Goal: Use online tool/utility

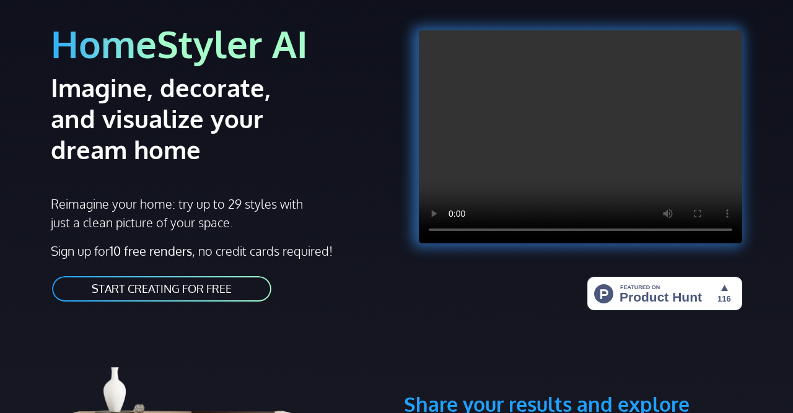
scroll to position [92, 0]
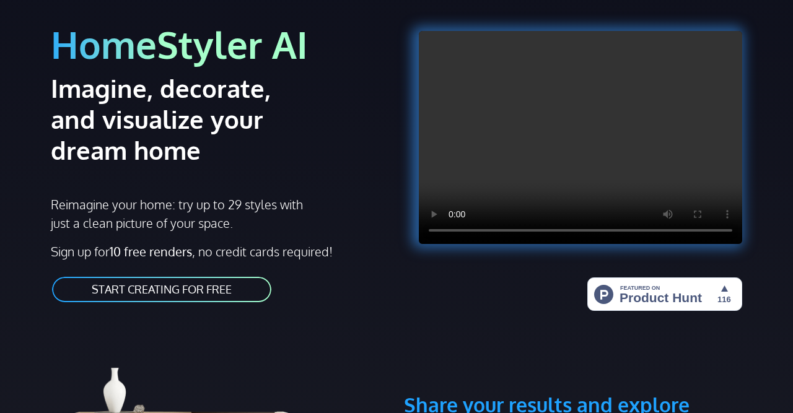
click at [204, 286] on link "START CREATING FOR FREE" at bounding box center [162, 290] width 222 height 28
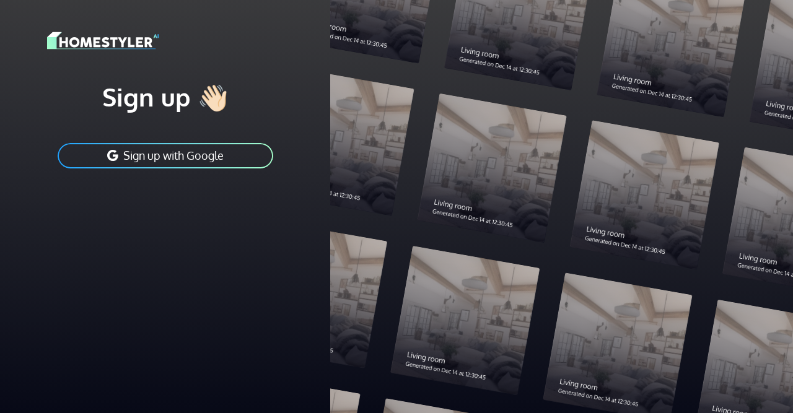
click at [222, 149] on button "Sign up with Google" at bounding box center [165, 156] width 218 height 28
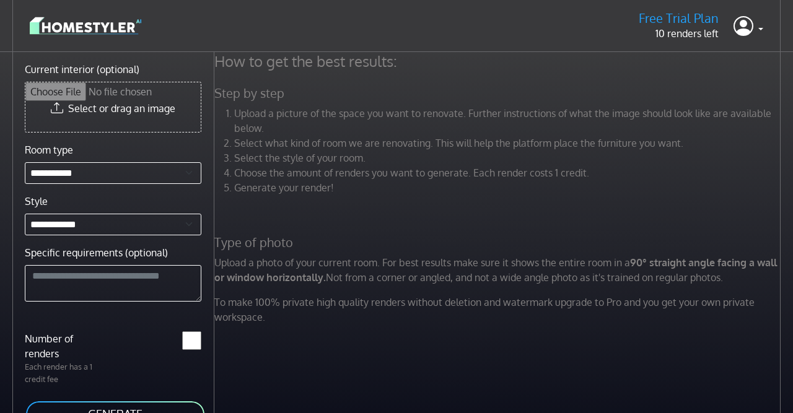
click at [127, 160] on div "**********" at bounding box center [112, 221] width 191 height 159
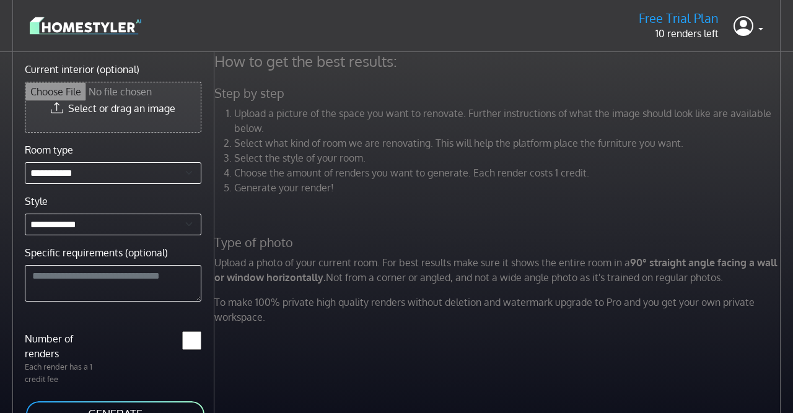
click at [78, 100] on input "Current interior (optional)" at bounding box center [112, 107] width 175 height 50
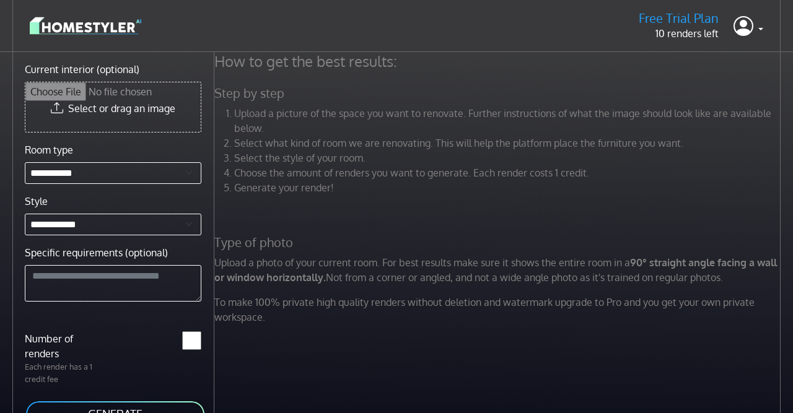
type input "**********"
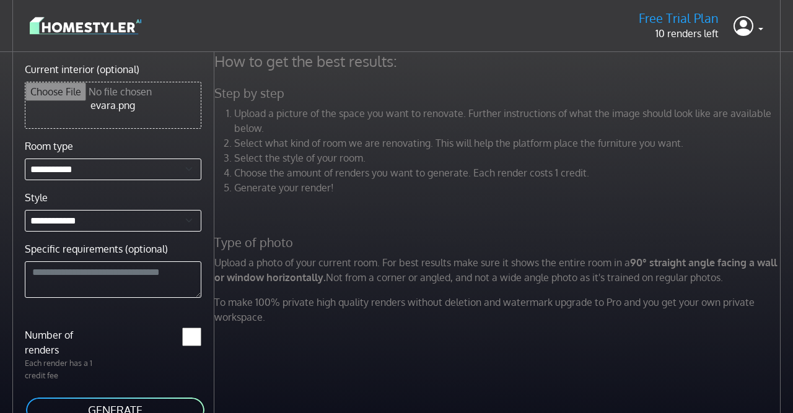
click at [106, 401] on button "GENERATE" at bounding box center [115, 410] width 181 height 28
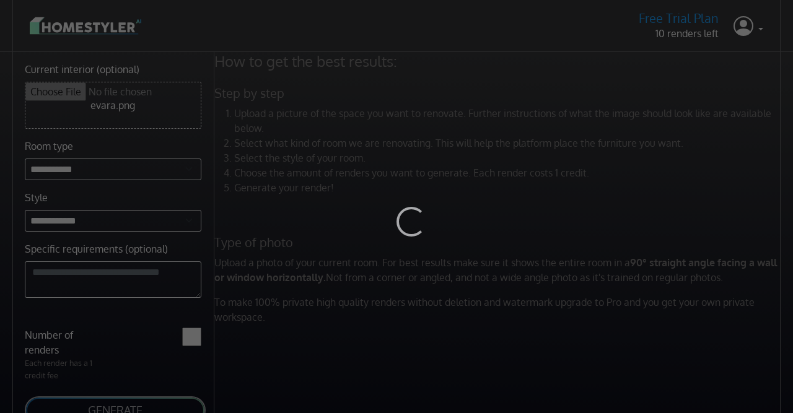
click at [134, 172] on div "Loading..." at bounding box center [396, 206] width 793 height 413
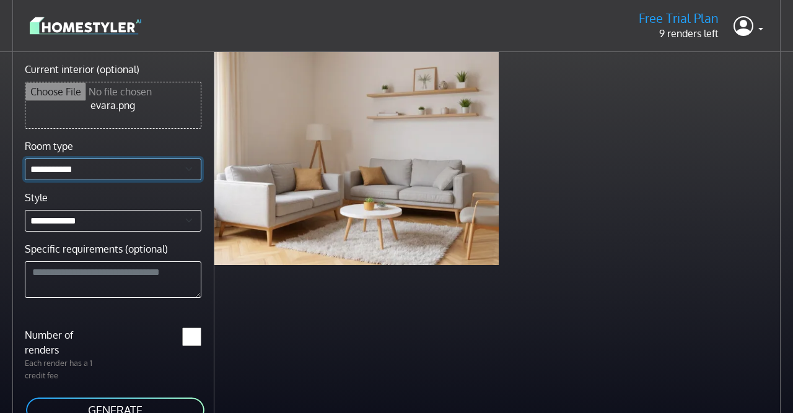
click at [25, 159] on select "**********" at bounding box center [113, 170] width 176 height 22
click at [298, 354] on div "Scandinavian living room less than a minute ago" at bounding box center [503, 258] width 578 height 413
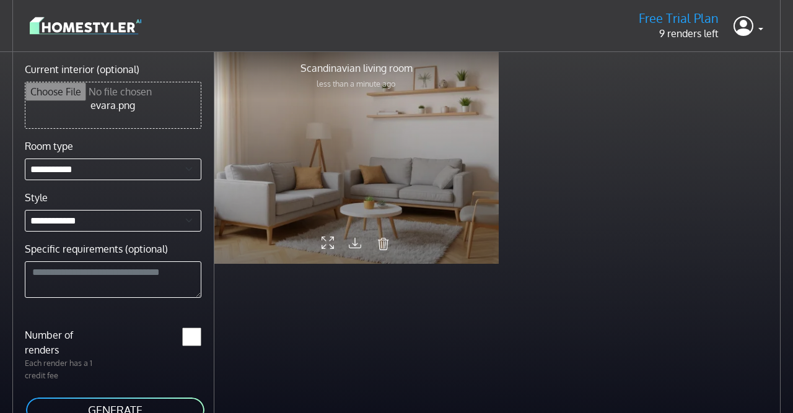
drag, startPoint x: 398, startPoint y: 182, endPoint x: 458, endPoint y: 240, distance: 83.2
click at [458, 239] on div at bounding box center [356, 157] width 284 height 213
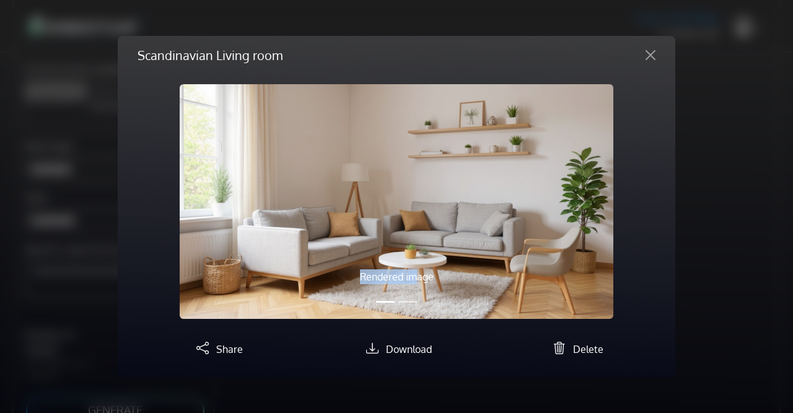
drag, startPoint x: 419, startPoint y: 282, endPoint x: 299, endPoint y: 271, distance: 120.0
click at [299, 271] on p "Rendered image" at bounding box center [396, 276] width 303 height 15
click at [409, 303] on button "Slide 2" at bounding box center [407, 302] width 19 height 14
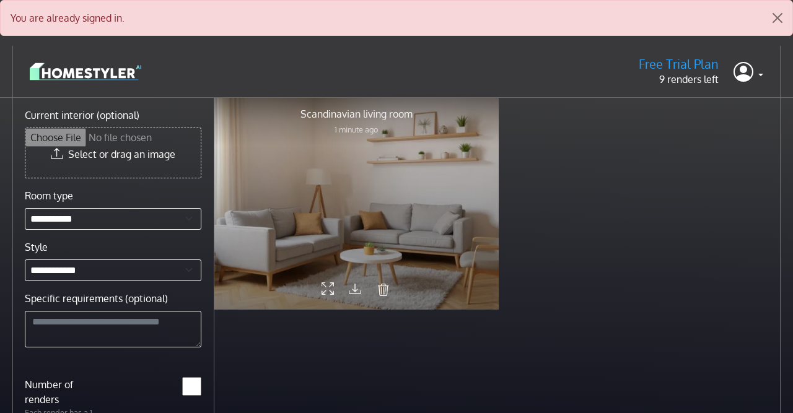
scroll to position [97, 0]
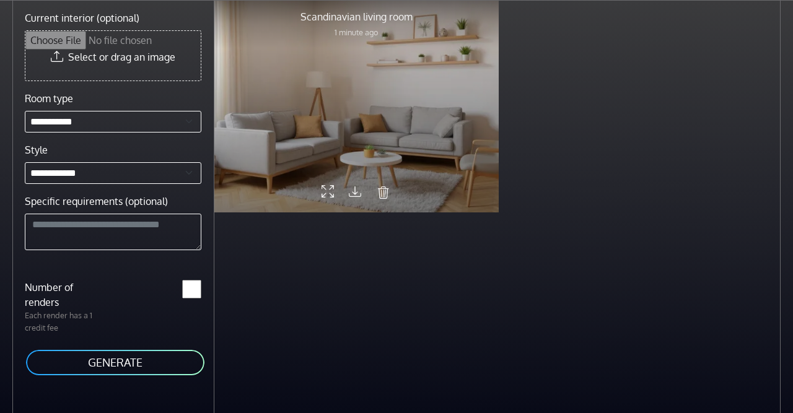
click at [283, 51] on div at bounding box center [356, 105] width 284 height 213
